Goal: Task Accomplishment & Management: Manage account settings

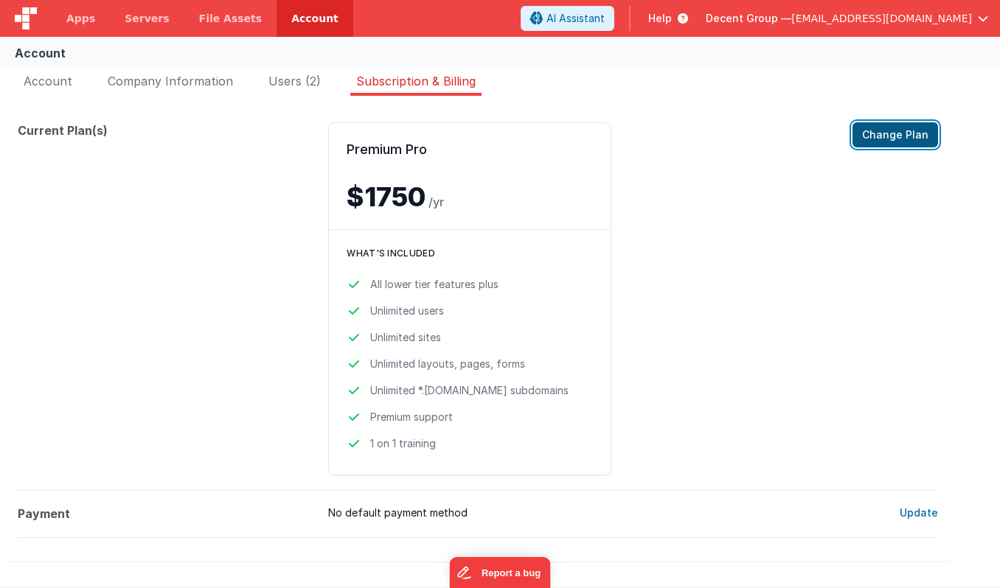
click at [884, 133] on button "Change Plan" at bounding box center [895, 134] width 86 height 25
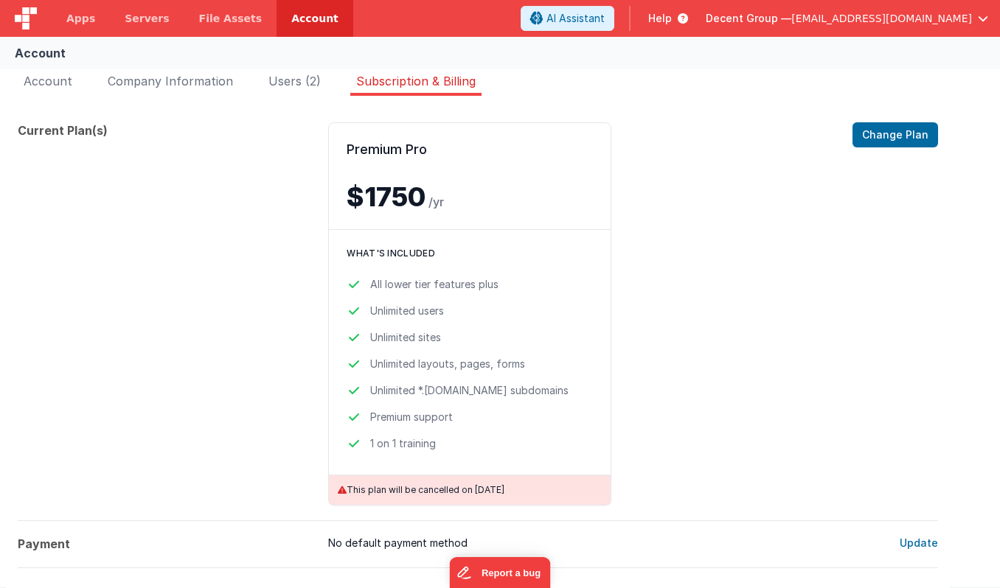
click at [29, 21] on img at bounding box center [26, 18] width 22 height 22
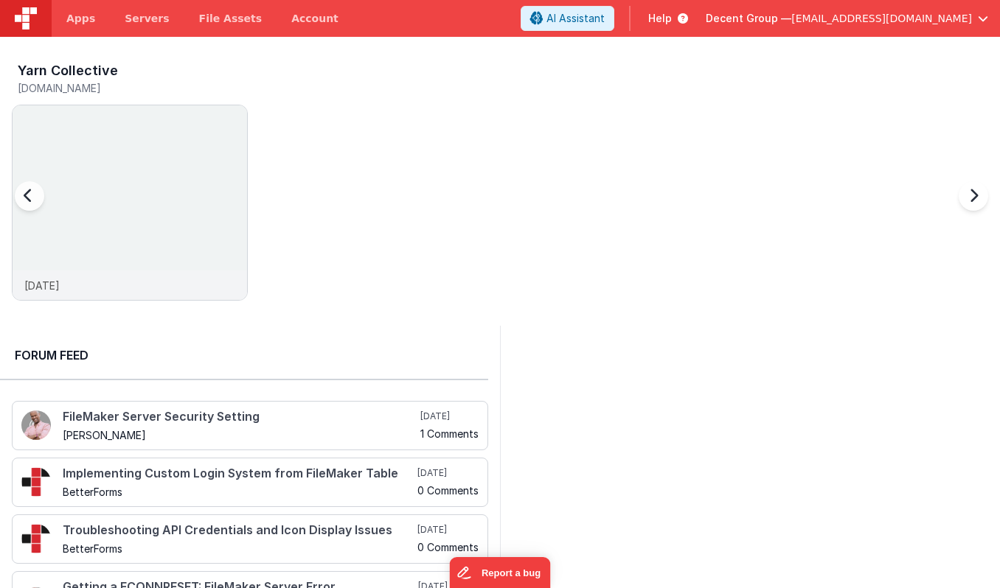
click at [970, 197] on div at bounding box center [970, 205] width 59 height 212
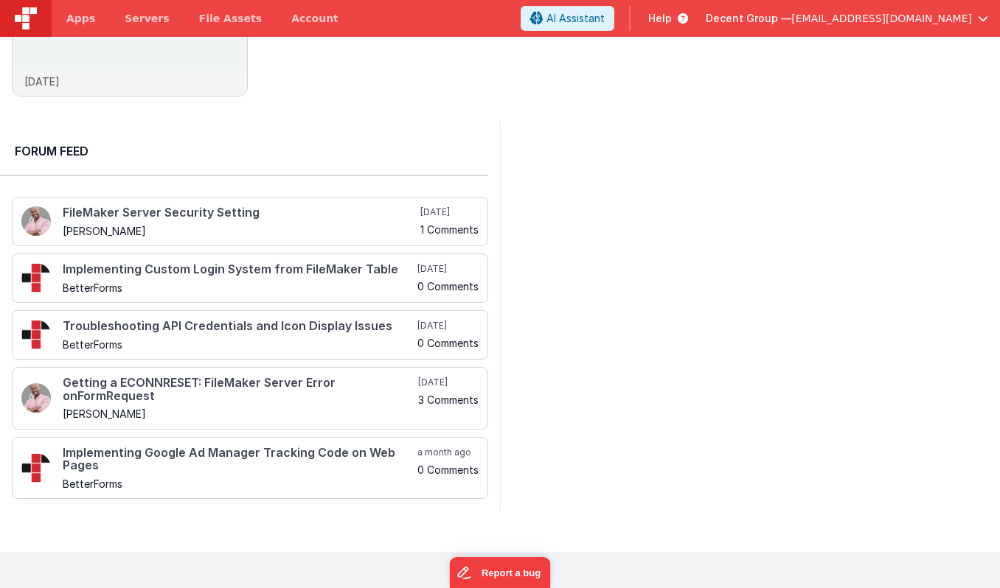
scroll to position [172, 0]
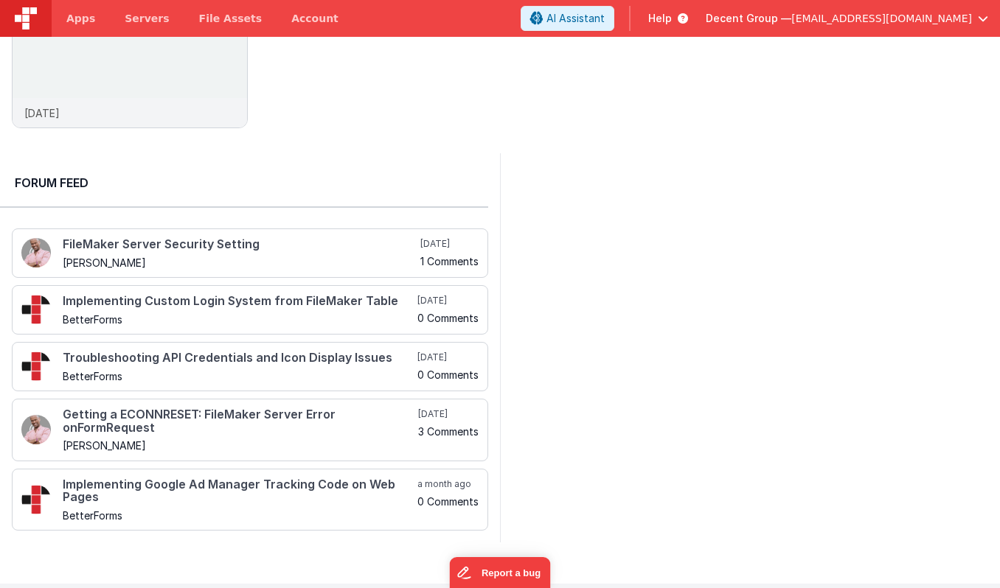
click at [963, 16] on span "[EMAIL_ADDRESS][DOMAIN_NAME]" at bounding box center [881, 18] width 181 height 15
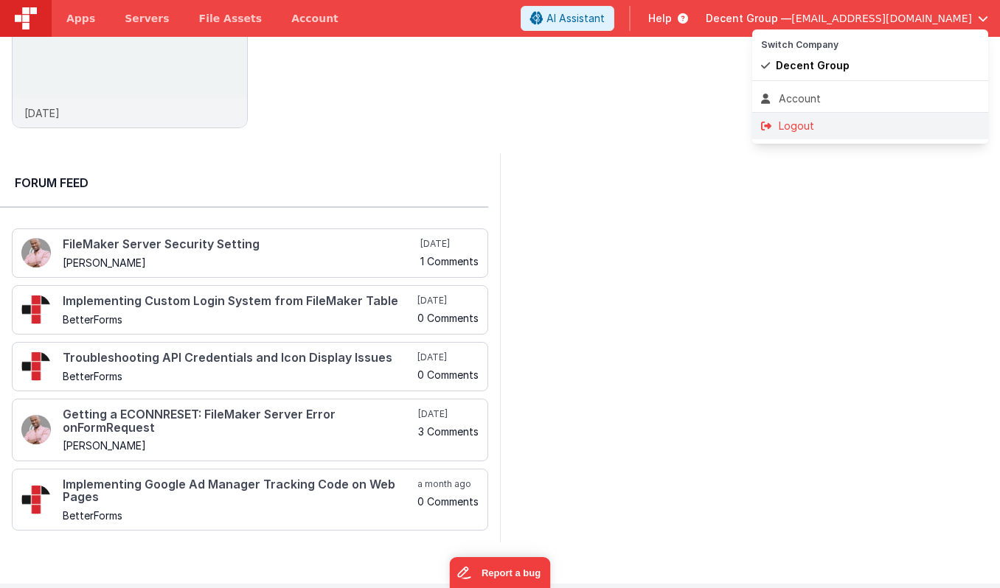
click at [795, 124] on div "Logout" at bounding box center [870, 126] width 218 height 15
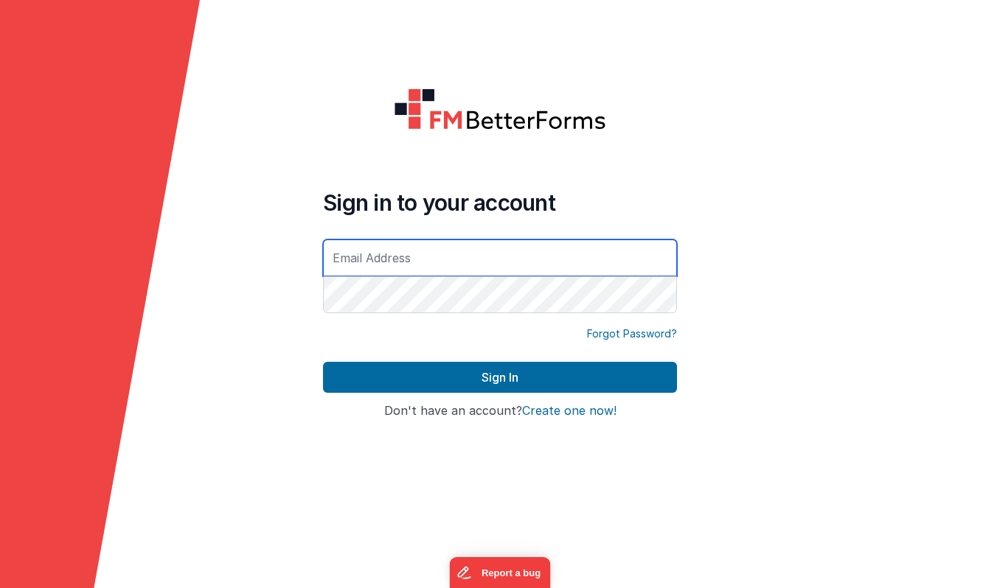
click at [386, 260] on input "text" at bounding box center [500, 258] width 354 height 37
type input "[EMAIL_ADDRESS][DOMAIN_NAME]"
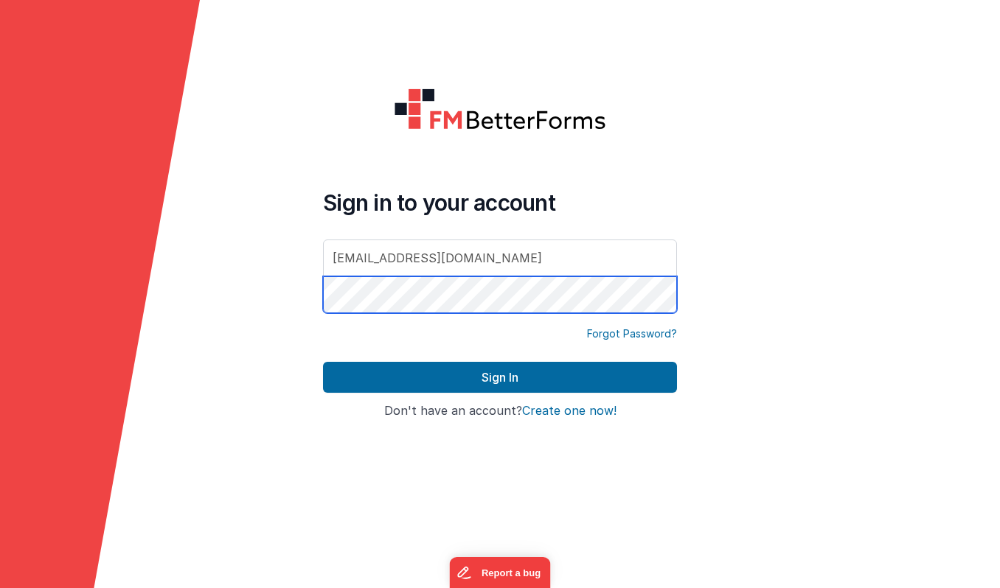
click at [323, 362] on button "Sign In" at bounding box center [500, 377] width 354 height 31
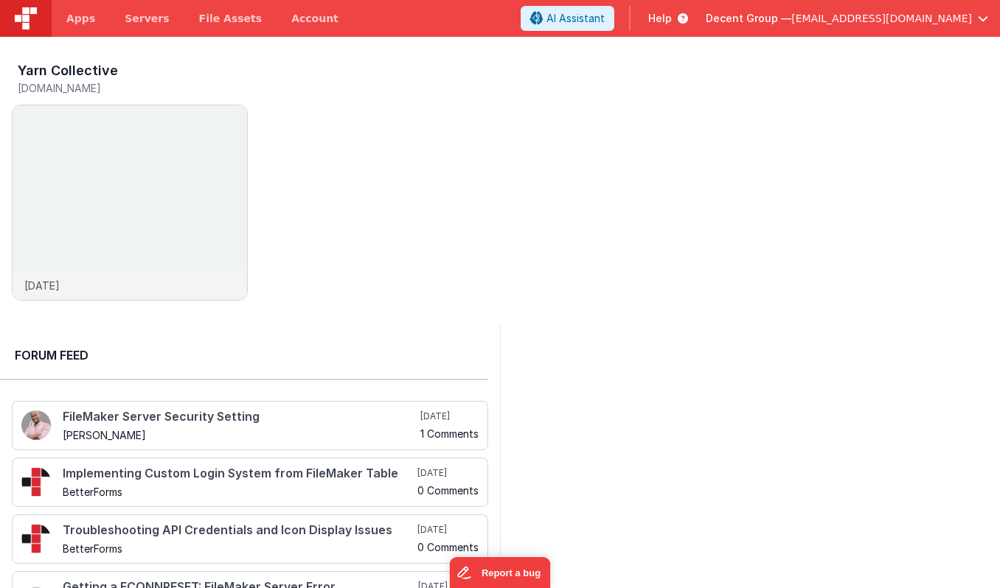
click at [939, 14] on span "[EMAIL_ADDRESS][DOMAIN_NAME]" at bounding box center [881, 18] width 181 height 15
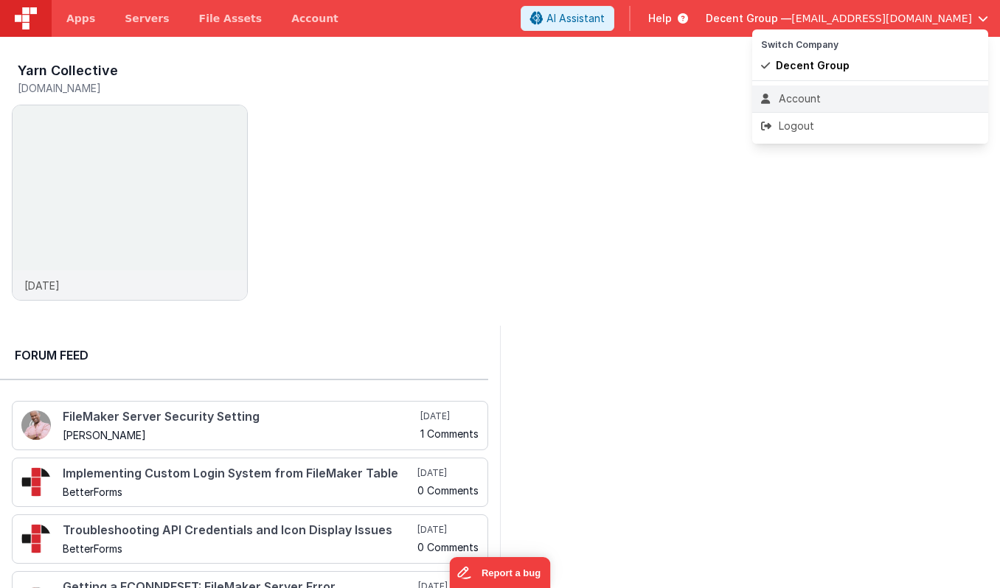
click at [810, 98] on div "Account" at bounding box center [870, 98] width 218 height 15
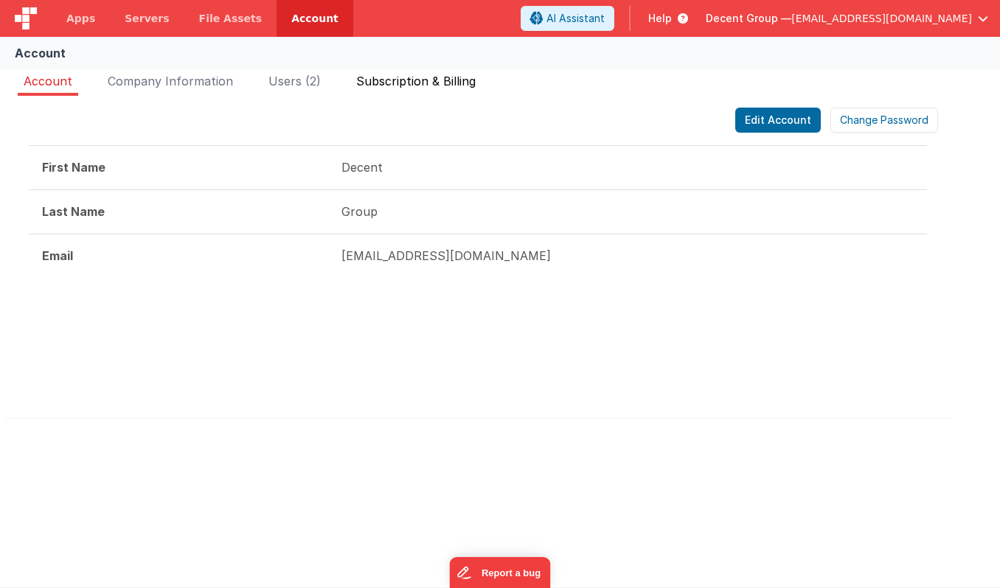
click at [393, 77] on span "Subscription & Billing" at bounding box center [415, 81] width 119 height 15
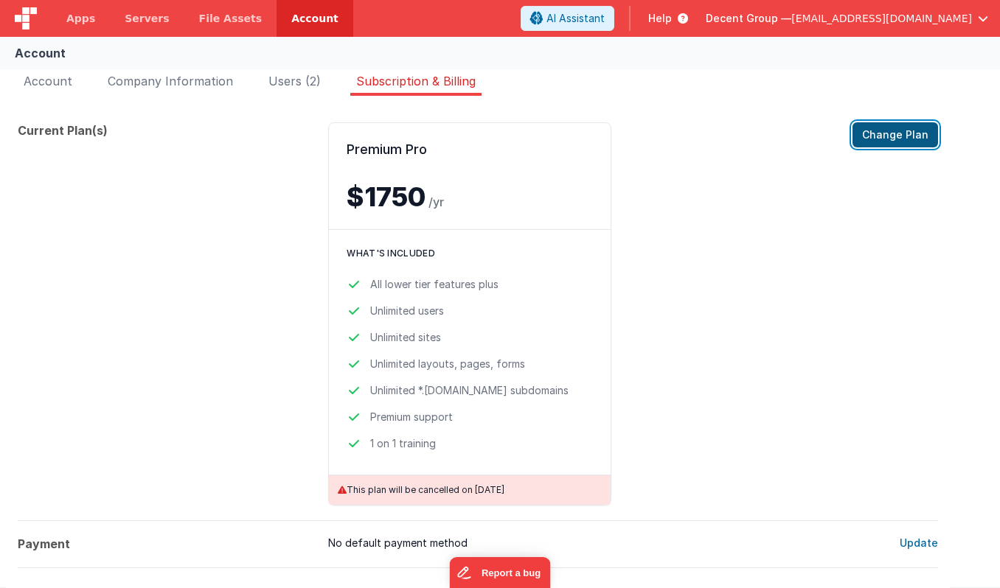
click at [884, 136] on button "Change Plan" at bounding box center [895, 134] width 86 height 25
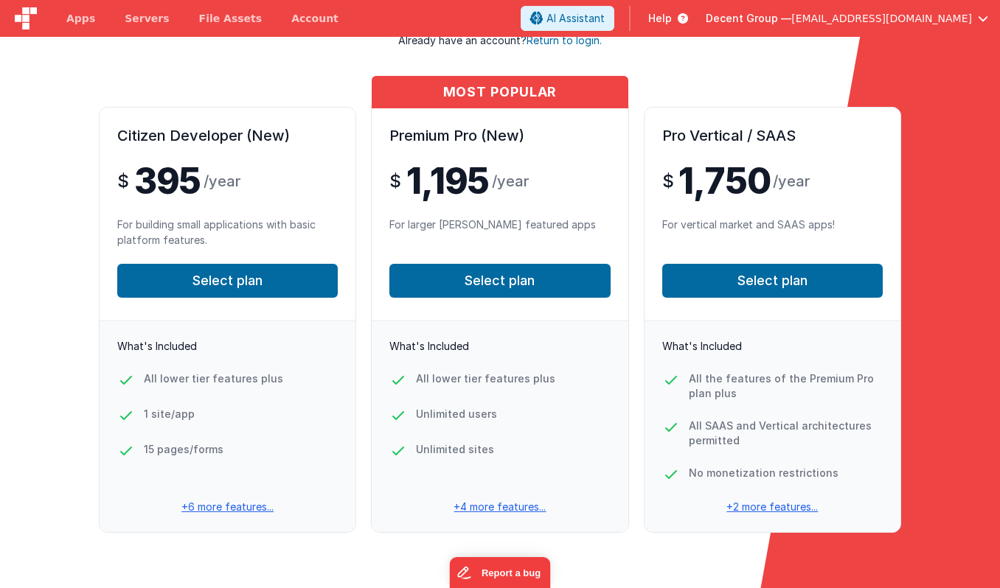
scroll to position [156, 0]
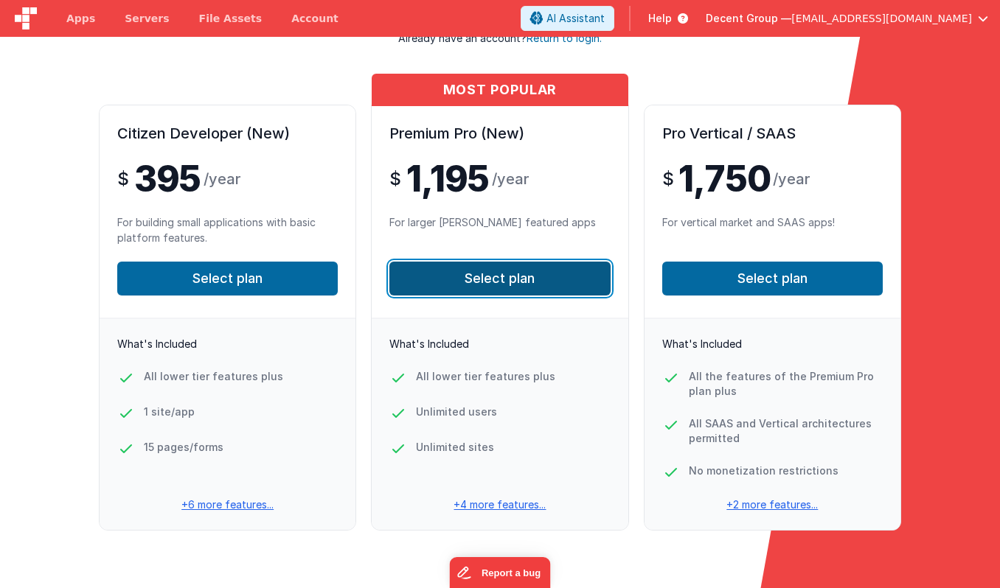
click at [487, 283] on button "Select plan" at bounding box center [499, 279] width 220 height 34
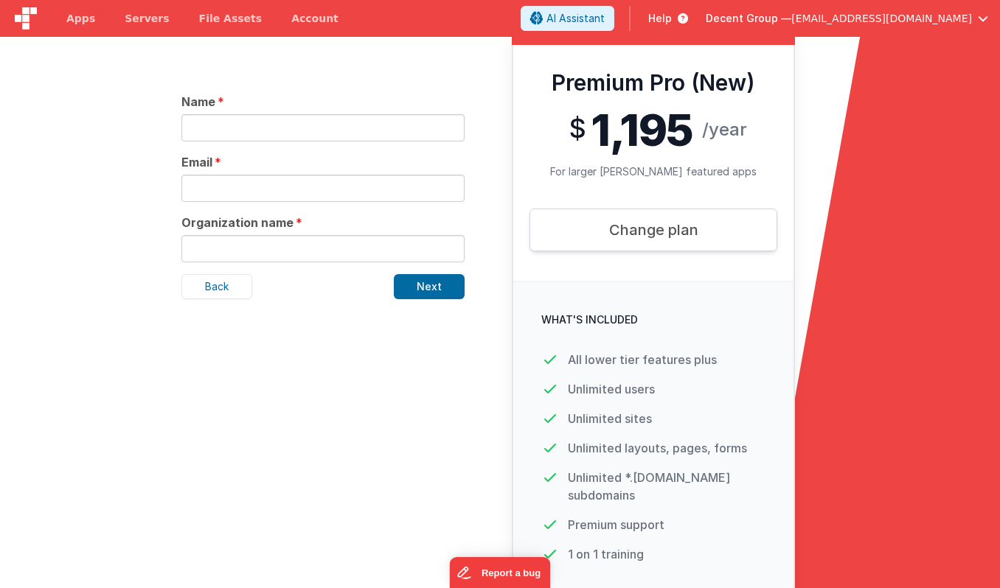
click at [239, 129] on input "text" at bounding box center [322, 127] width 283 height 27
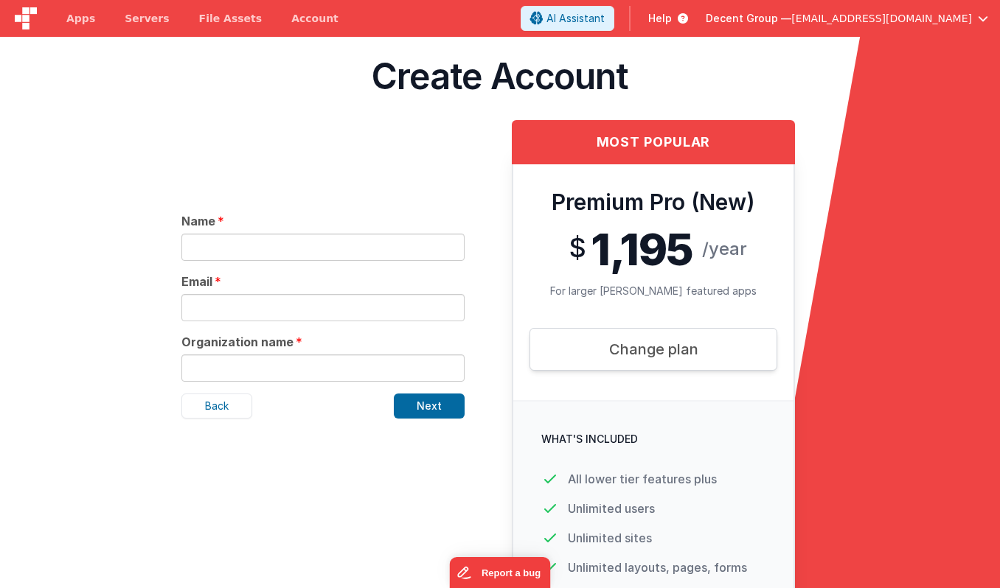
scroll to position [0, 0]
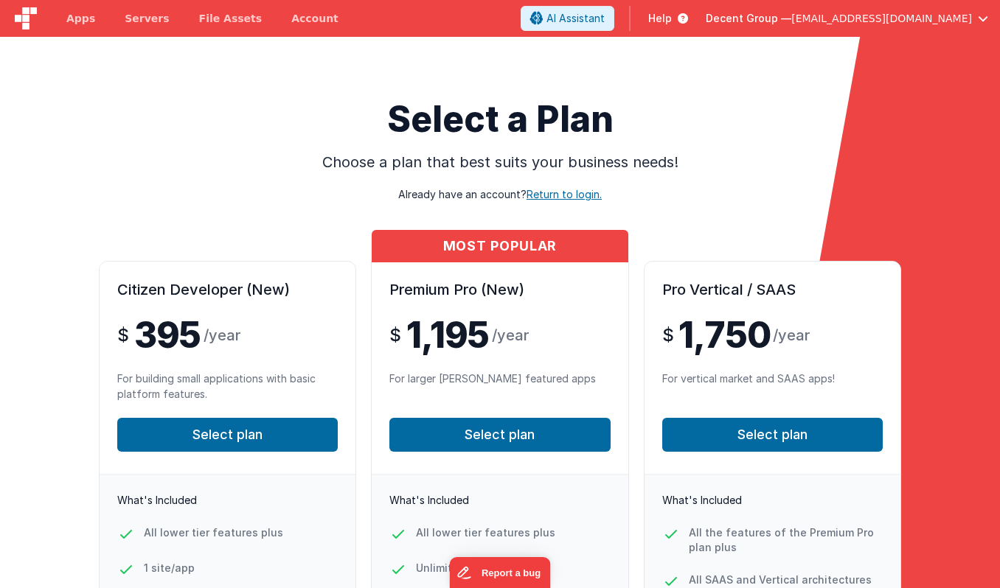
click at [549, 197] on span "Return to login." at bounding box center [563, 194] width 75 height 13
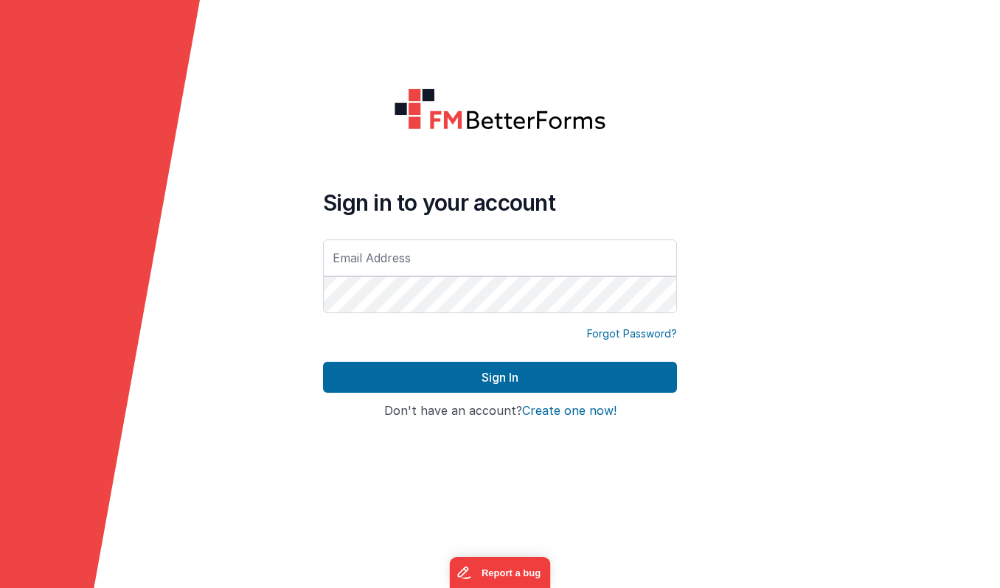
click at [399, 255] on input "text" at bounding box center [500, 258] width 354 height 37
type input "lorraine@decentgroup.co.uk"
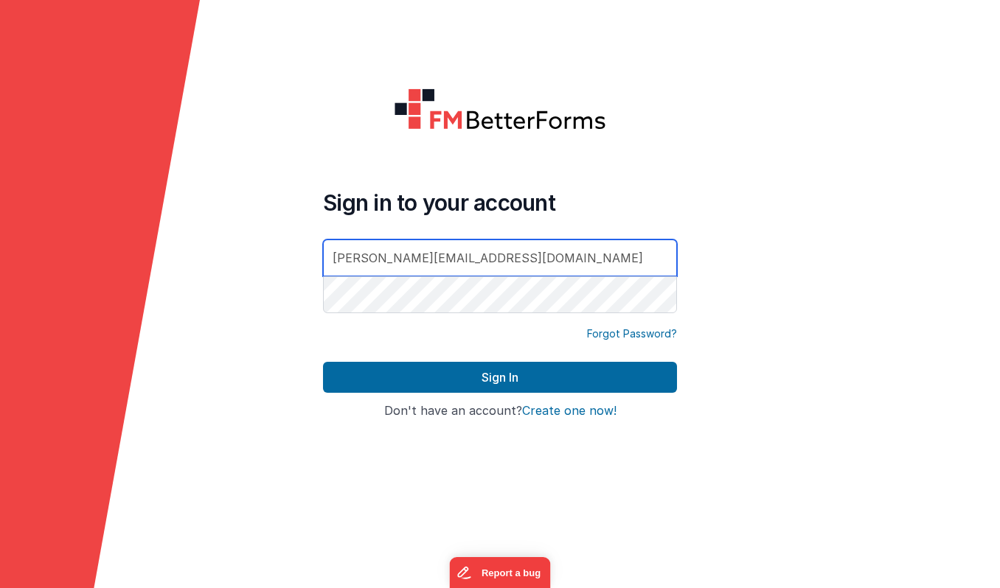
drag, startPoint x: 498, startPoint y: 259, endPoint x: 316, endPoint y: 254, distance: 181.4
click at [316, 254] on div "Sign in to your account lorraine@decentgroup.co.uk Forgot Password? Sign In Sig…" at bounding box center [499, 295] width 377 height 436
type input "[EMAIL_ADDRESS][DOMAIN_NAME]"
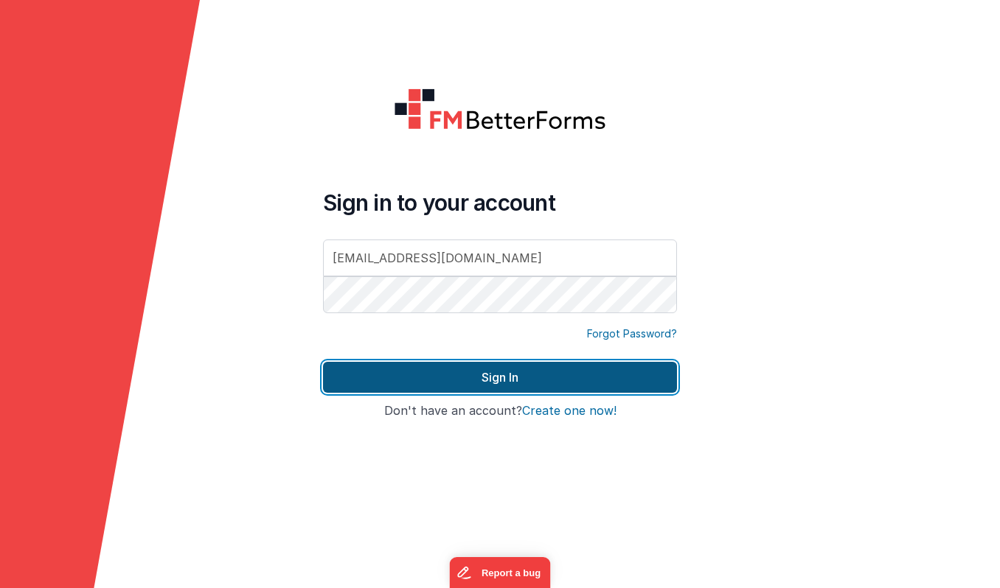
click at [456, 381] on button "Sign In" at bounding box center [500, 377] width 354 height 31
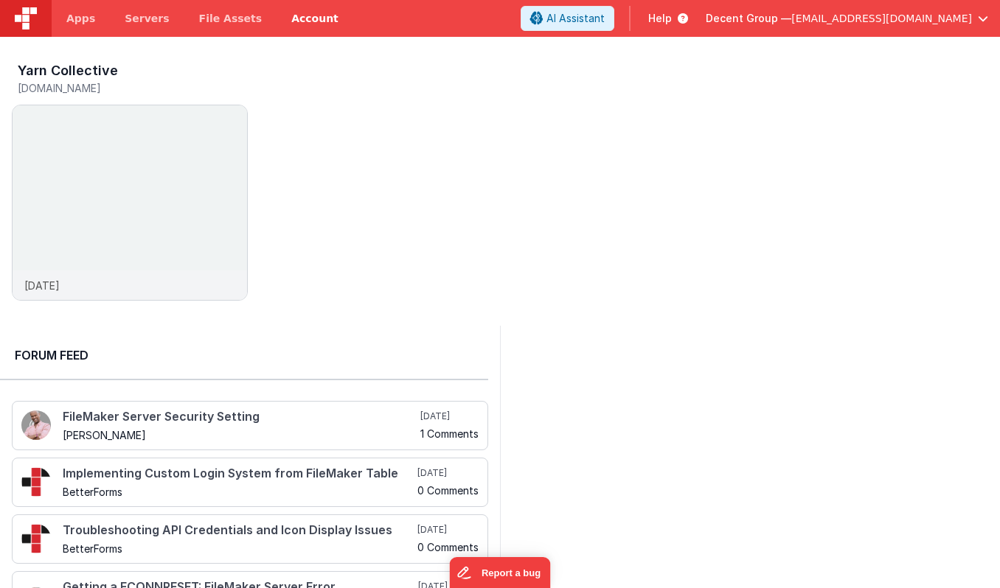
click at [299, 21] on link "Account" at bounding box center [314, 18] width 77 height 37
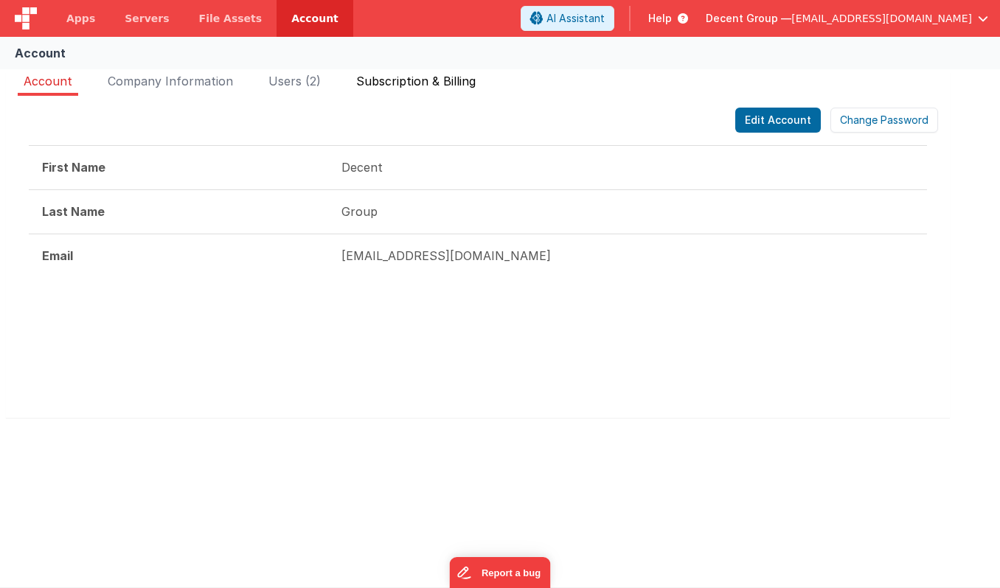
click at [448, 83] on span "Subscription & Billing" at bounding box center [415, 81] width 119 height 15
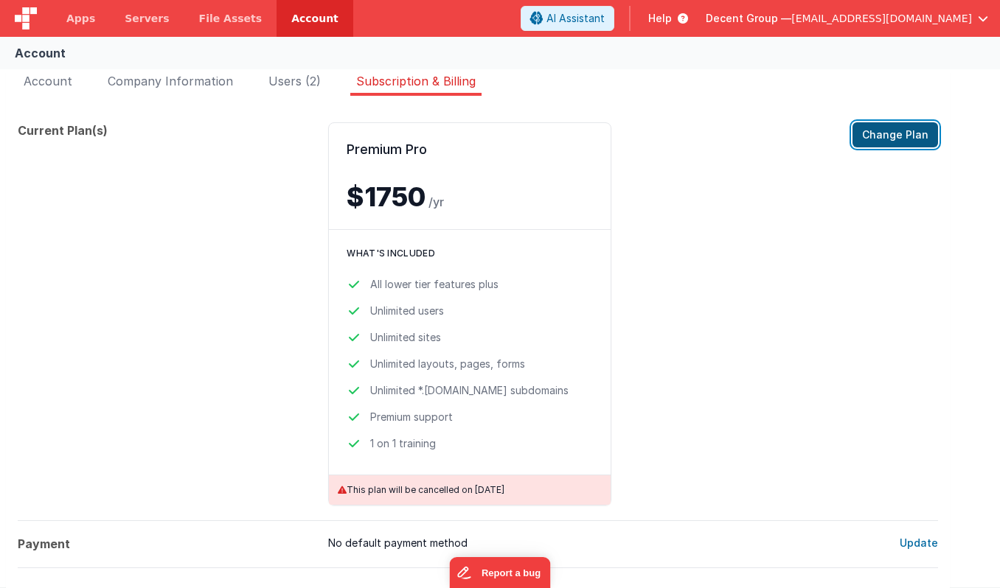
click at [882, 135] on button "Change Plan" at bounding box center [895, 134] width 86 height 25
click at [295, 81] on span "Users (2)" at bounding box center [294, 81] width 52 height 15
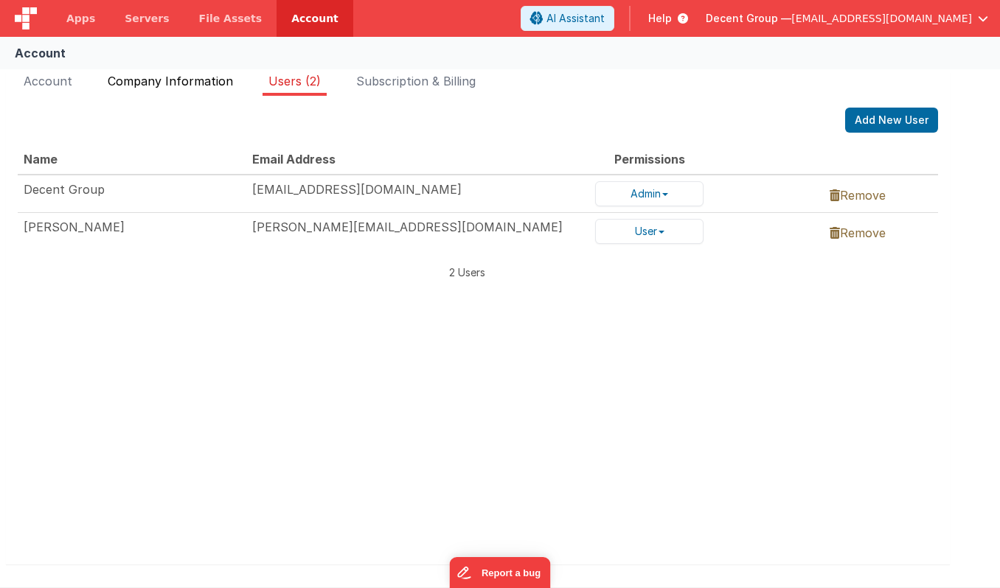
click at [193, 77] on span "Company Information" at bounding box center [170, 81] width 125 height 15
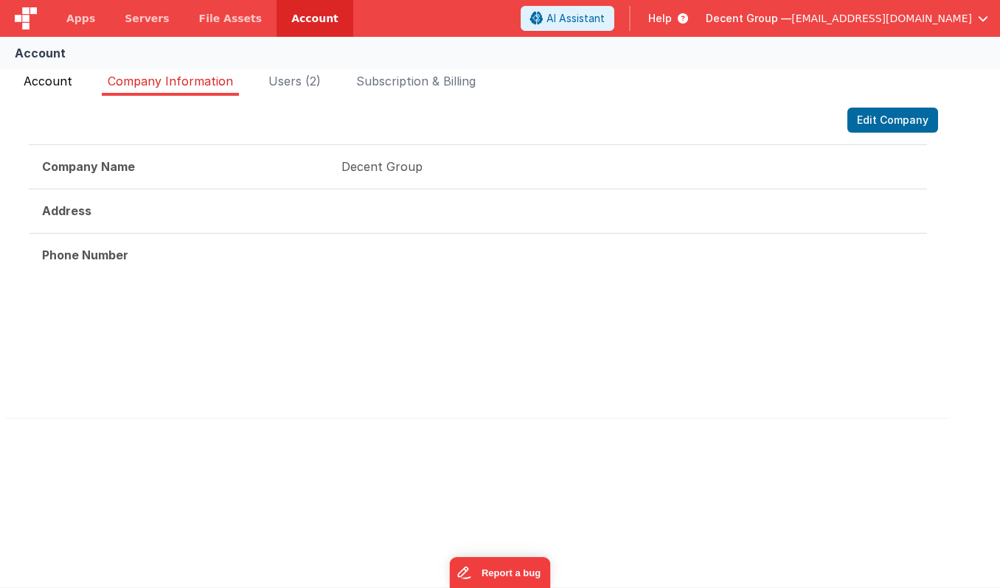
click at [50, 72] on li "Account" at bounding box center [48, 84] width 60 height 24
